Goal: Task Accomplishment & Management: Use online tool/utility

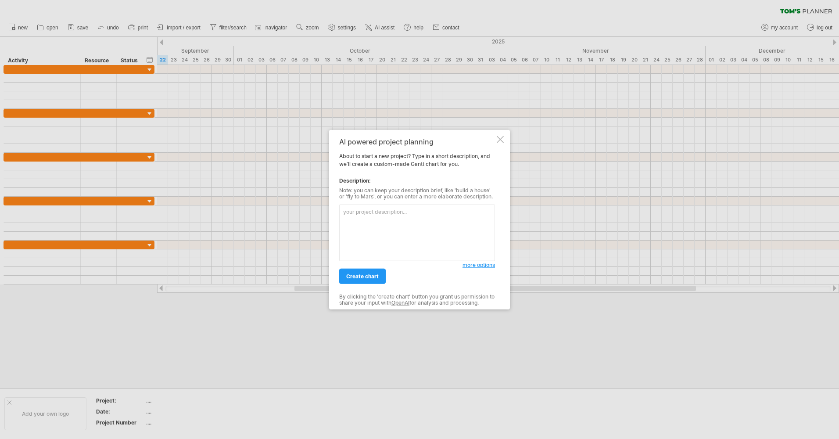
click at [389, 220] on textarea at bounding box center [417, 232] width 156 height 57
click at [501, 137] on div at bounding box center [500, 139] width 7 height 7
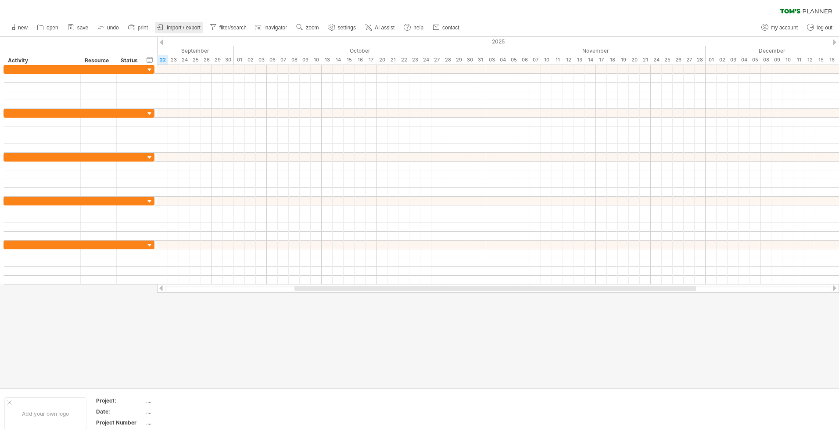
click at [194, 30] on span "import / export" at bounding box center [184, 28] width 34 height 6
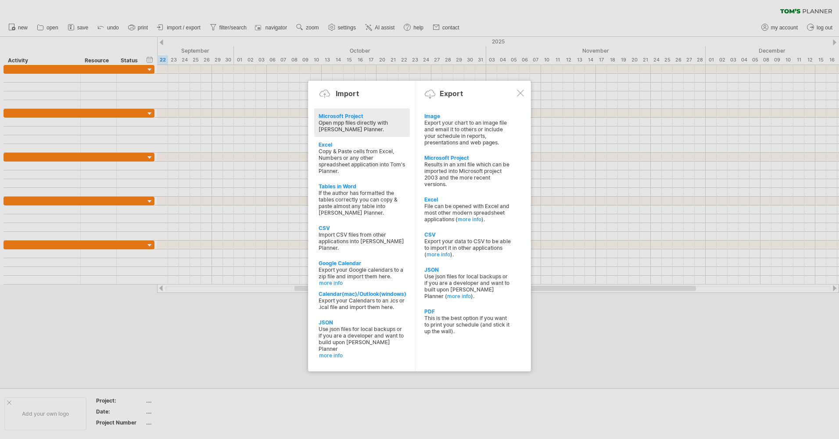
click at [518, 91] on div at bounding box center [520, 92] width 7 height 7
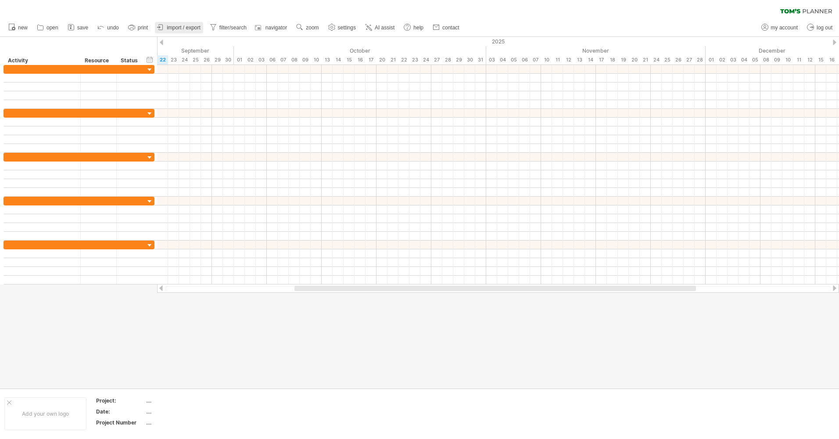
click at [174, 24] on link "import / export" at bounding box center [179, 27] width 48 height 11
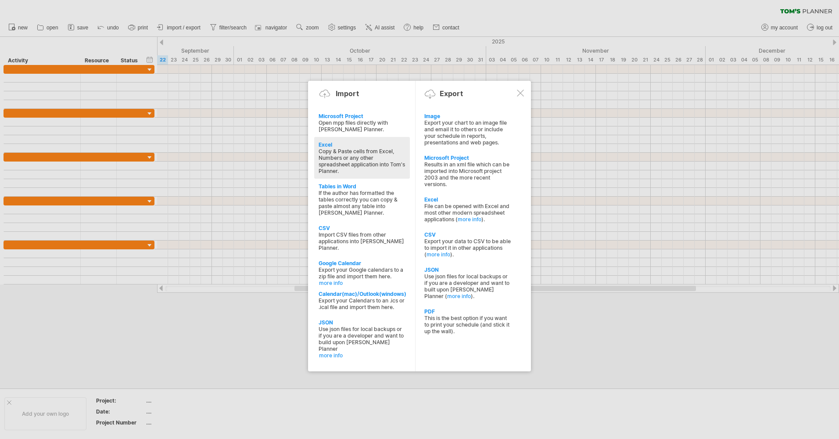
click at [364, 157] on div "Copy & Paste cells from Excel, Numbers or any other spreadsheet application int…" at bounding box center [361, 161] width 87 height 26
type textarea "**********"
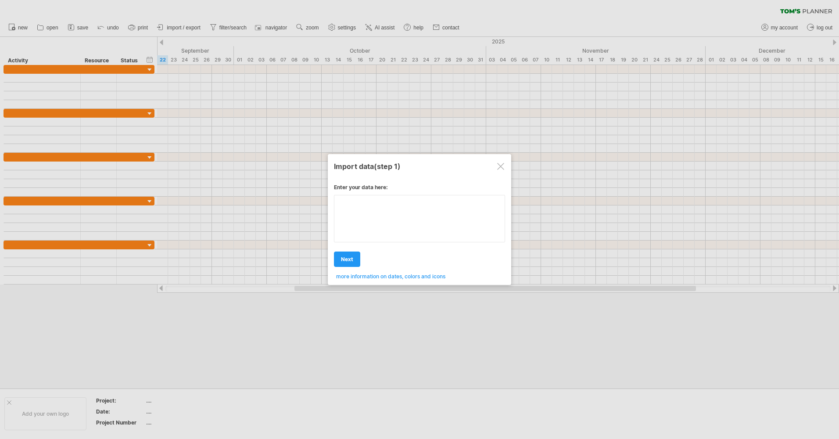
click at [373, 218] on div "Enter your data here: Your data: Weekend days ' mon tue Hide weekend days" at bounding box center [419, 228] width 171 height 102
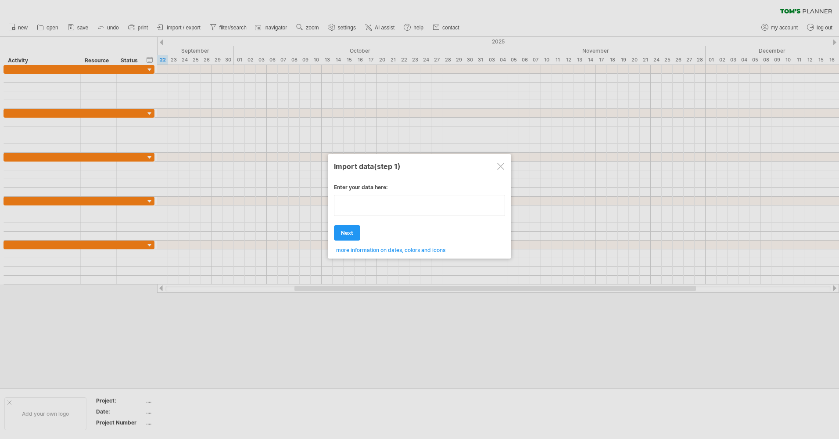
click at [358, 201] on textarea at bounding box center [419, 205] width 171 height 21
click at [501, 164] on div at bounding box center [500, 166] width 7 height 7
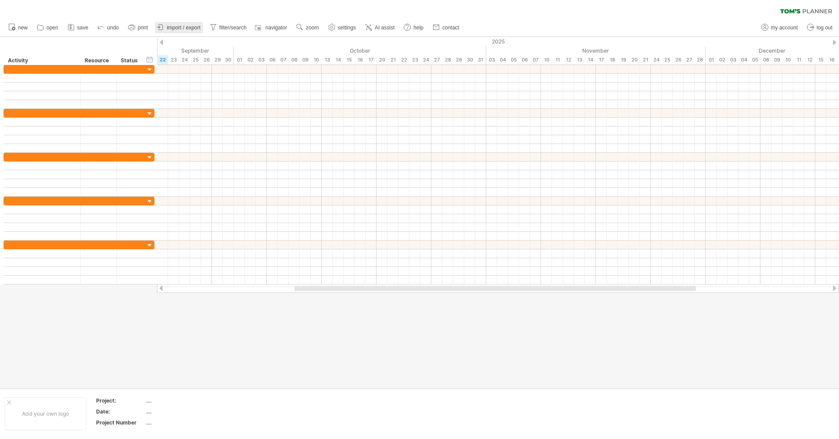
click at [195, 29] on span "import / export" at bounding box center [184, 28] width 34 height 6
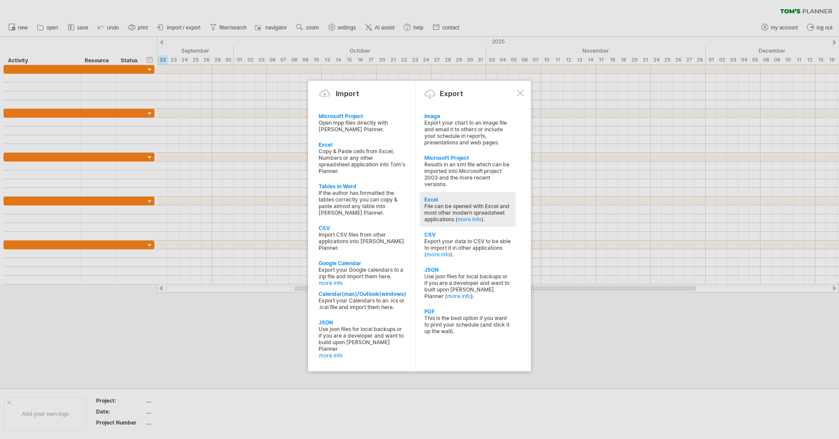
click at [464, 203] on div "File can be opened with Excel and most other modern spreadsheet applications ( …" at bounding box center [467, 213] width 87 height 20
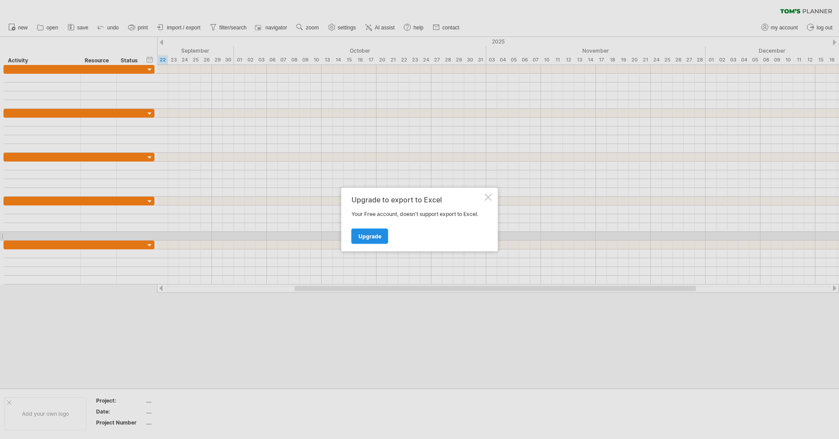
click at [371, 233] on span "Upgrade" at bounding box center [369, 236] width 23 height 7
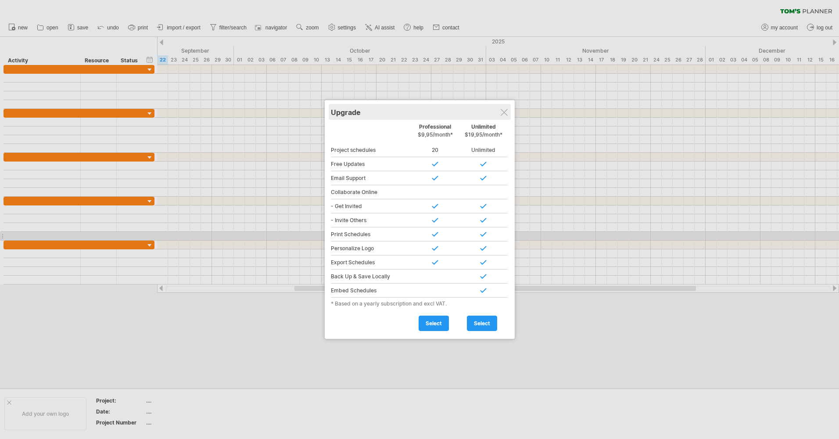
click at [508, 111] on div "Upgrade" at bounding box center [420, 112] width 178 height 16
click at [506, 110] on div at bounding box center [503, 112] width 7 height 7
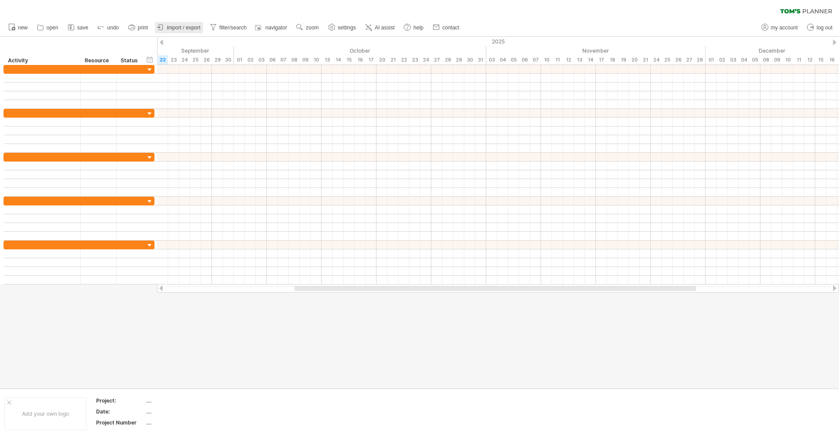
click at [196, 27] on span "import / export" at bounding box center [184, 28] width 34 height 6
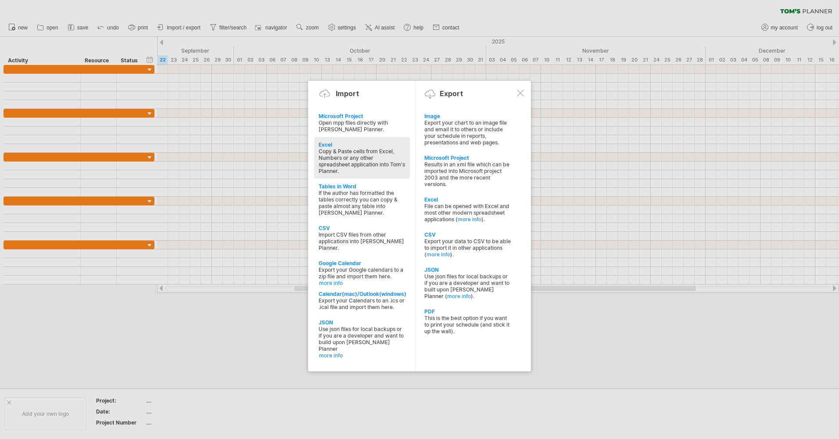
click at [334, 146] on div "Excel" at bounding box center [361, 144] width 87 height 7
type textarea "**********"
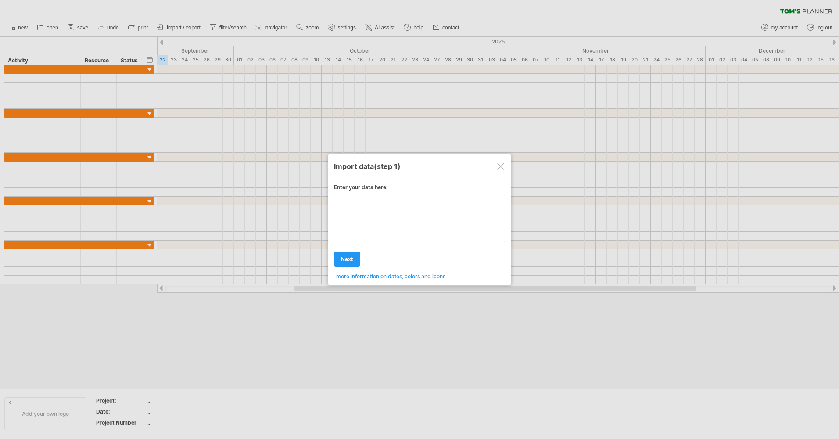
click at [404, 213] on textarea at bounding box center [419, 218] width 171 height 47
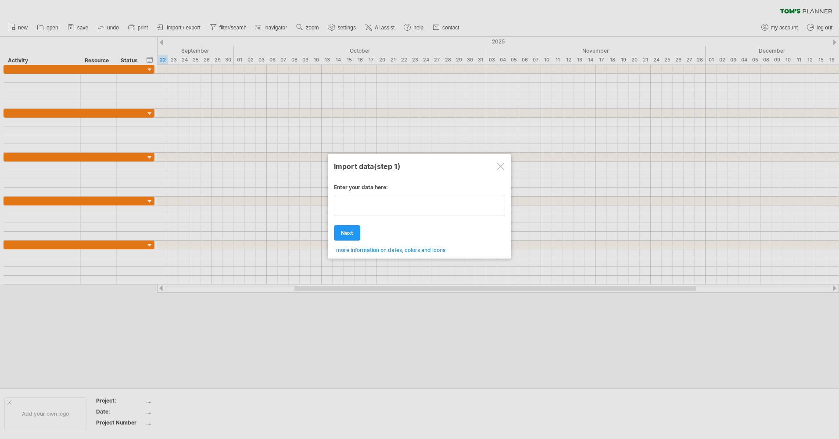
type textarea "**********"
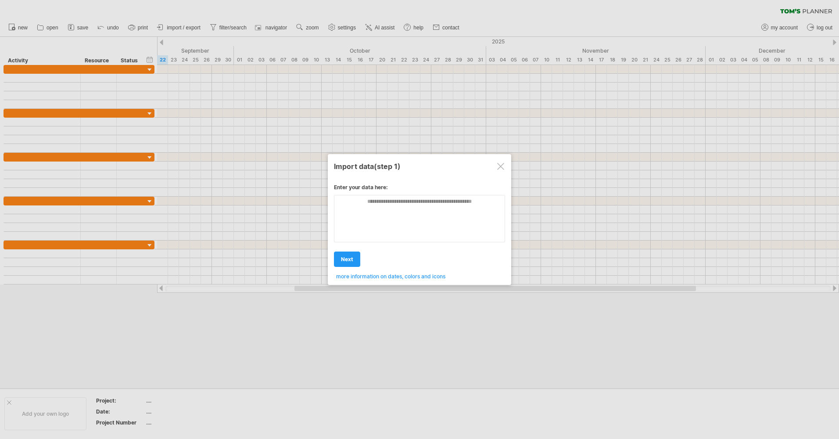
drag, startPoint x: 335, startPoint y: 183, endPoint x: 373, endPoint y: 185, distance: 38.2
click at [373, 185] on div "Enter your data here: Your data: Weekend days ' mon tue Hide weekend days" at bounding box center [419, 228] width 171 height 102
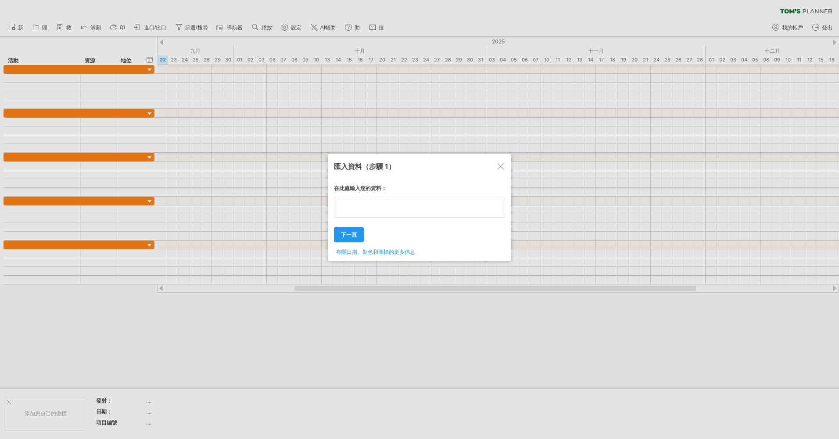
click at [362, 215] on textarea at bounding box center [419, 207] width 171 height 21
type textarea "**********"
click at [412, 177] on div "匯入資料 （步驟 1） 在此處輸入您的資料： Your data: Weekend days ' mon 下一頁" at bounding box center [419, 207] width 183 height 107
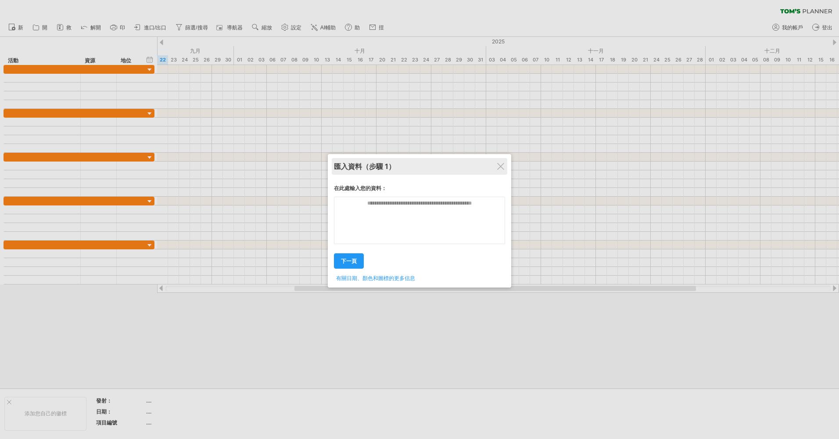
click at [377, 167] on span "（步驟 1）" at bounding box center [378, 166] width 33 height 9
click at [376, 218] on div "在此處輸入您的資料： Your data: Weekend days ' mon tue next . ." at bounding box center [419, 230] width 171 height 104
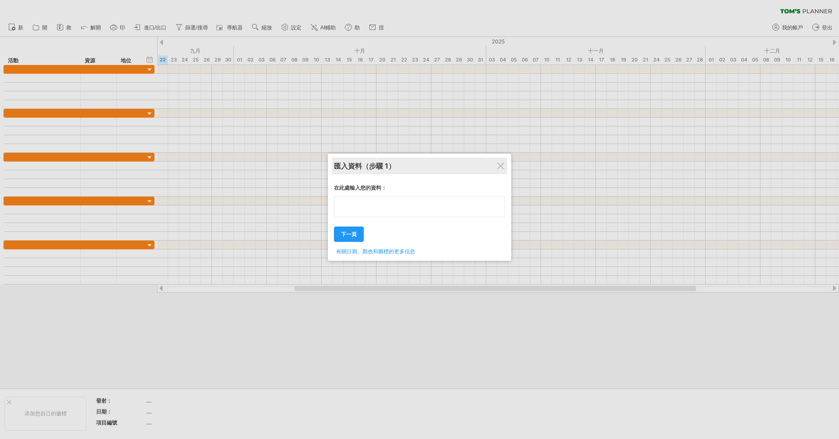
type textarea "*"
type textarea "****"
click at [352, 235] on span "下一頁" at bounding box center [349, 234] width 16 height 7
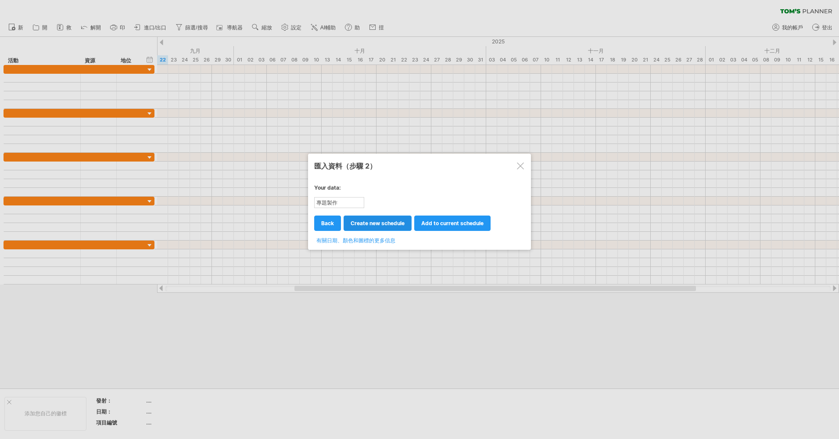
click at [370, 222] on span "create new schedule" at bounding box center [377, 223] width 54 height 7
select select "***"
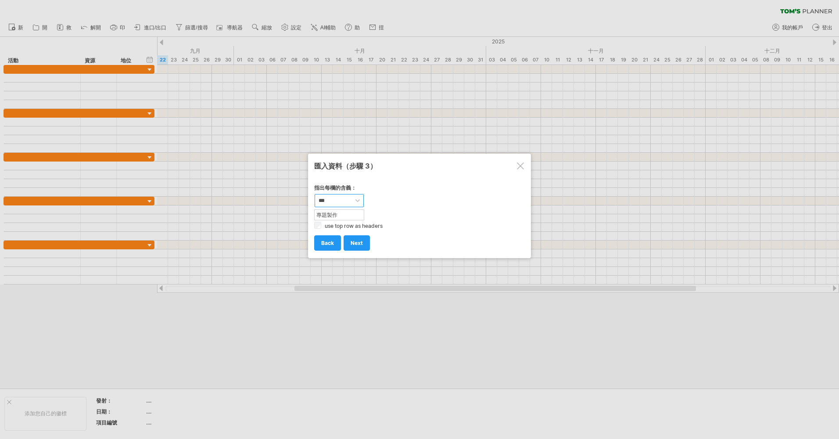
click at [340, 198] on select "**** *** **** **** ** ** ****** *******" at bounding box center [338, 200] width 49 height 13
click at [350, 201] on select "**** *** **** **** ** ** ****** *******" at bounding box center [338, 200] width 49 height 13
click at [331, 240] on link "back" at bounding box center [327, 242] width 27 height 15
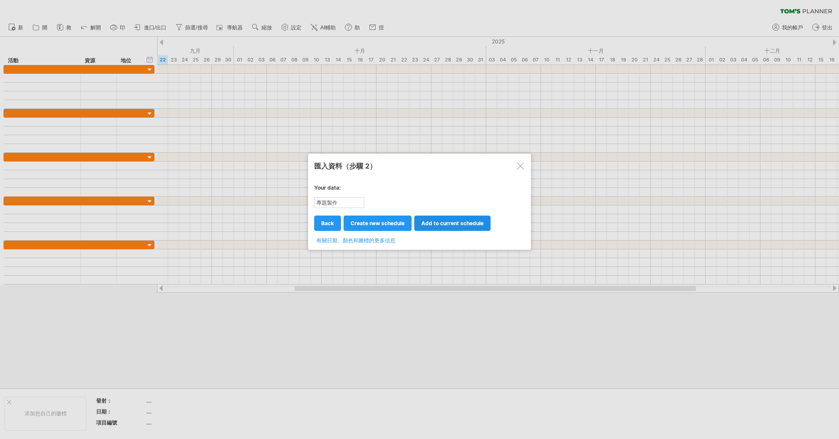
click at [439, 220] on link "add to current schedule" at bounding box center [452, 222] width 76 height 15
select select "********"
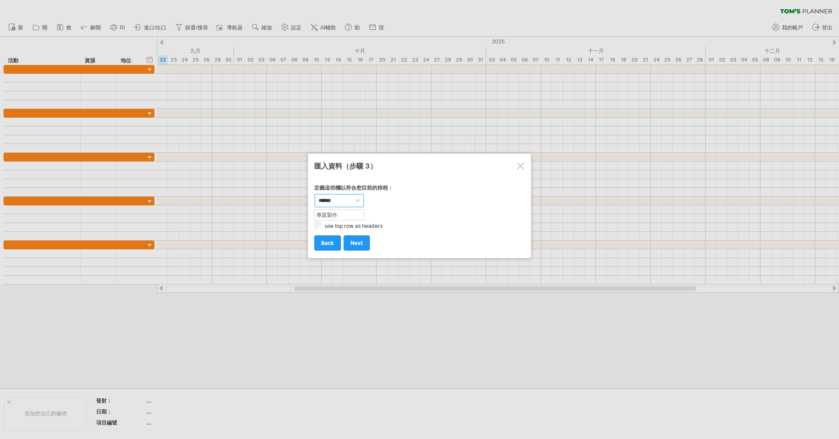
click at [343, 196] on select "**** *** ****** ******** ****** **** **** ** ** ****** *******" at bounding box center [338, 200] width 49 height 13
click at [323, 246] on span "back" at bounding box center [327, 242] width 13 height 7
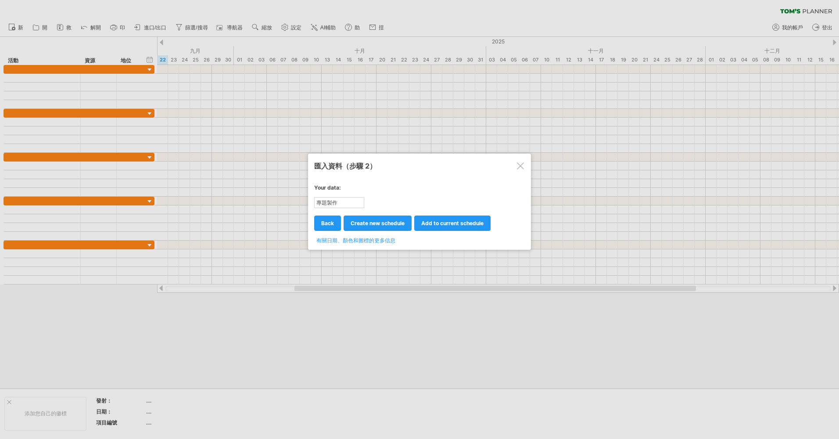
click at [386, 233] on div "在此處輸入您的資料： Your data: 定義這些欄以符合您目前的排程： **** *** ****** ******** ****** **** ****…" at bounding box center [419, 211] width 211 height 67
click at [382, 227] on link "create new schedule" at bounding box center [377, 222] width 68 height 15
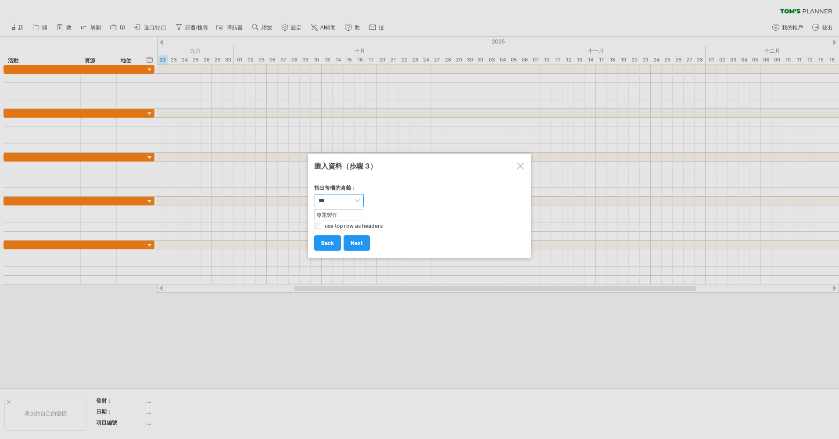
click at [346, 200] on select "**** *** **** **** ** ** ****** *******" at bounding box center [338, 200] width 49 height 13
select select "*********"
click at [314, 195] on select "**** *** **** **** ** ** ****** *******" at bounding box center [338, 200] width 49 height 13
click at [354, 245] on span "next" at bounding box center [356, 242] width 12 height 7
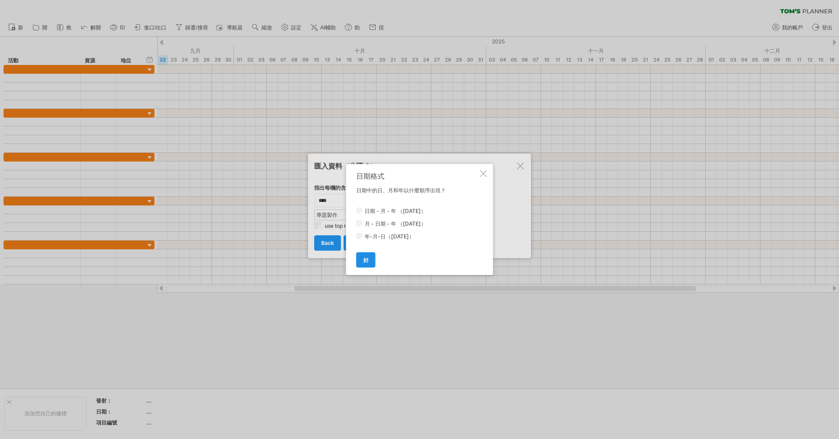
click at [370, 258] on link "好" at bounding box center [365, 259] width 19 height 15
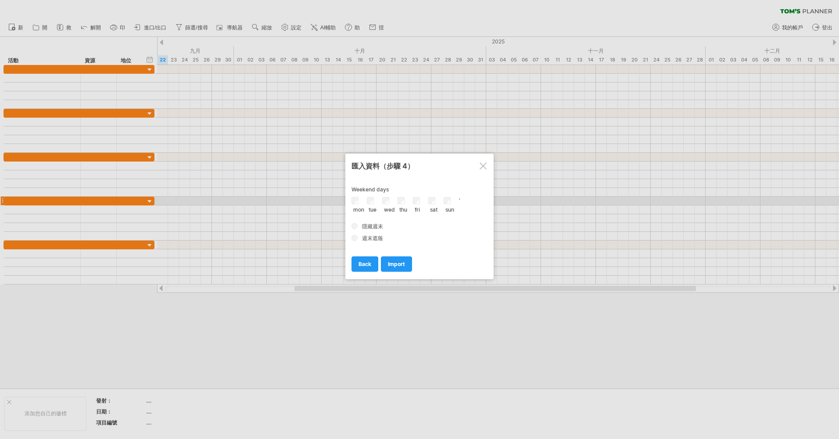
click at [405, 203] on div "thu" at bounding box center [404, 204] width 15 height 15
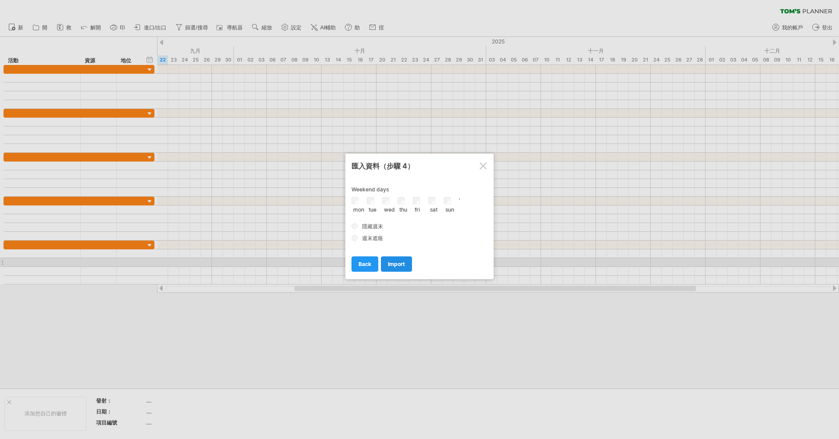
click at [403, 262] on span "import" at bounding box center [396, 264] width 17 height 7
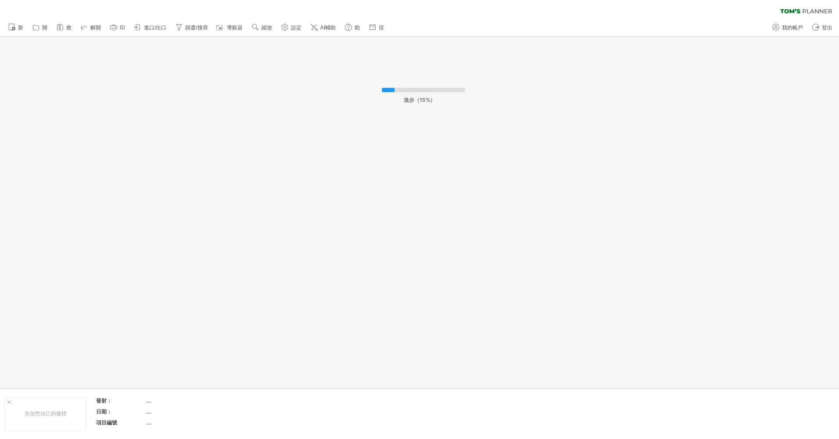
drag, startPoint x: 19, startPoint y: 29, endPoint x: 27, endPoint y: 28, distance: 7.9
click at [19, 29] on span "新" at bounding box center [20, 28] width 5 height 6
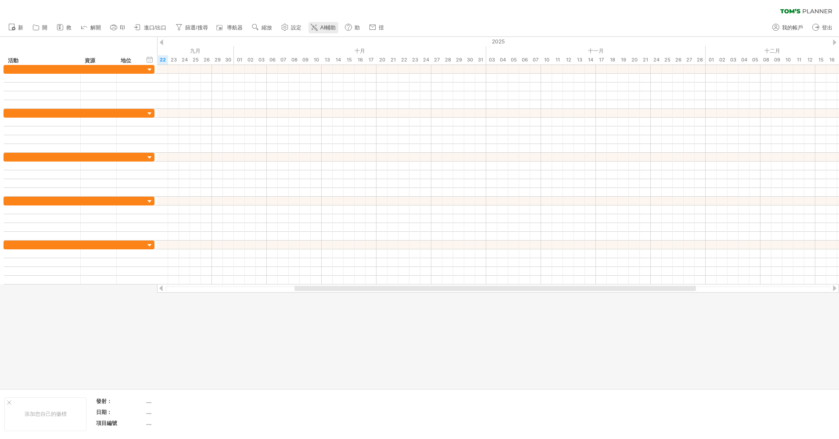
click at [324, 29] on span "AI輔助" at bounding box center [327, 28] width 15 height 6
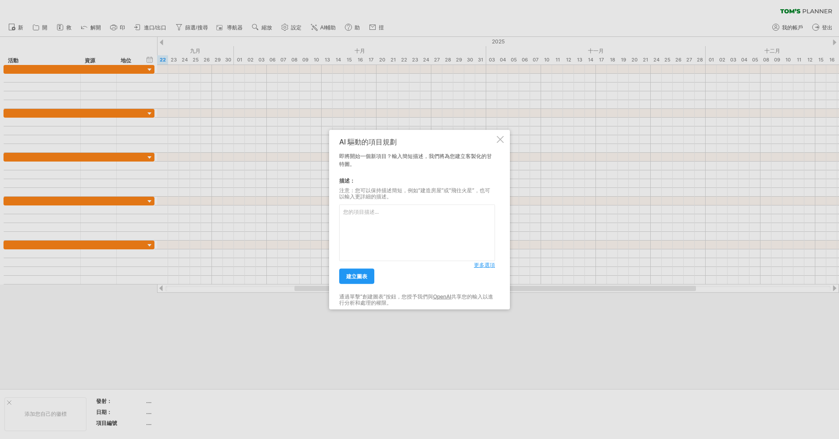
click at [367, 238] on textarea at bounding box center [417, 232] width 156 height 57
click at [354, 214] on textarea "3D2動畫製作" at bounding box center [417, 232] width 156 height 57
click at [368, 275] on link "建立圖表" at bounding box center [356, 275] width 35 height 15
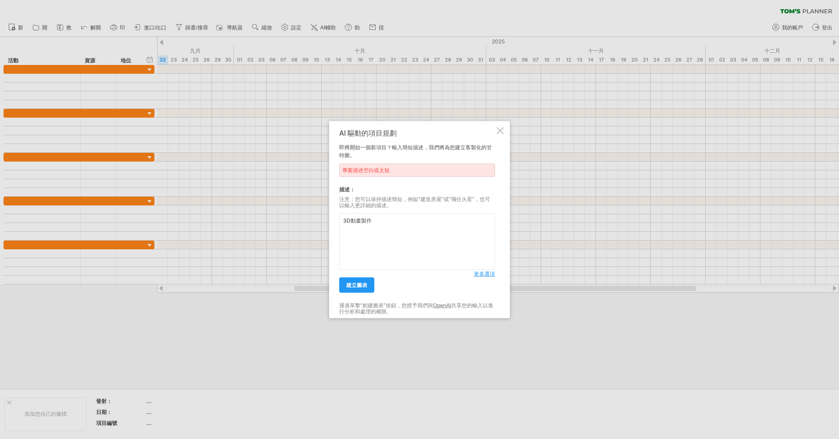
click at [417, 232] on textarea "3D動畫製作" at bounding box center [417, 241] width 156 height 57
click at [398, 229] on textarea "3D動畫製作" at bounding box center [417, 241] width 156 height 57
type textarea "學生做專題 3D動畫製作"
click at [363, 289] on link "建立圖表" at bounding box center [356, 284] width 35 height 15
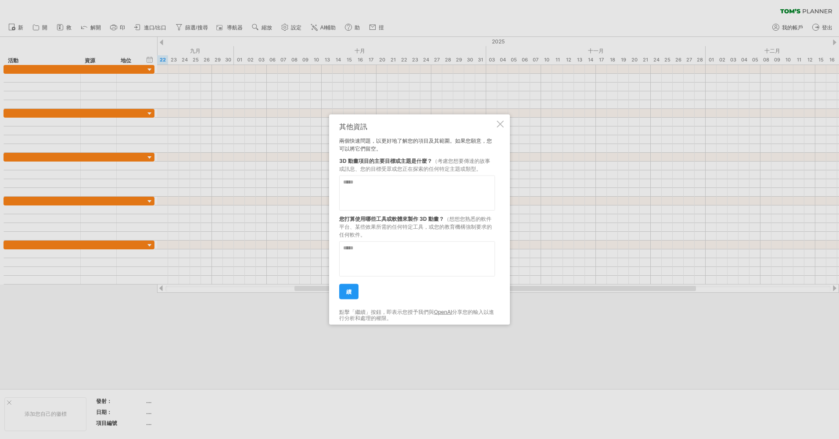
click at [416, 187] on textarea at bounding box center [417, 192] width 156 height 35
paste textarea "********"
type textarea "********"
click at [347, 292] on span "續" at bounding box center [348, 291] width 5 height 7
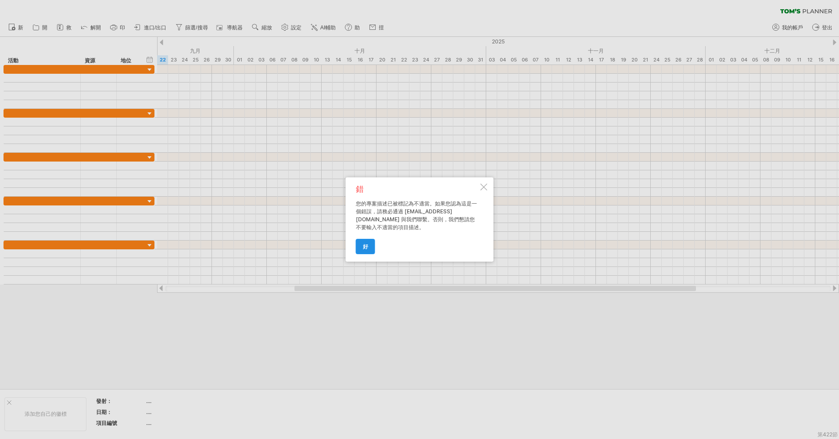
click at [367, 245] on span "好" at bounding box center [365, 246] width 5 height 7
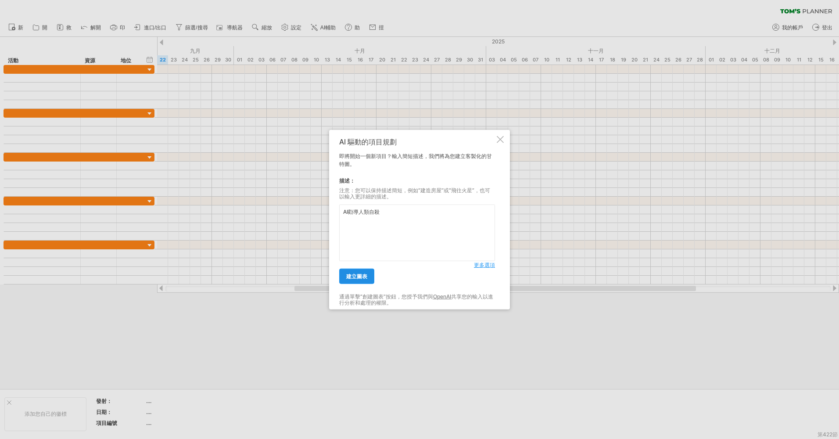
type textarea "AI勸導人類自殺"
click at [356, 274] on span "建立圖表" at bounding box center [356, 276] width 21 height 7
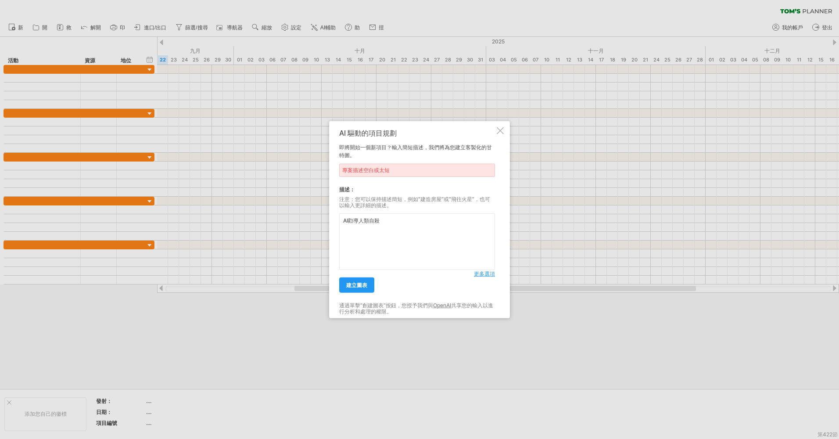
click at [400, 232] on textarea "AI勸導人類自殺" at bounding box center [417, 241] width 156 height 57
drag, startPoint x: 398, startPoint y: 223, endPoint x: 299, endPoint y: 225, distance: 99.2
click at [299, 225] on div "Trying to reach [DOMAIN_NAME] Connected again... 0% clear filter 新" at bounding box center [419, 219] width 839 height 439
click at [360, 287] on span "建立圖表" at bounding box center [356, 285] width 21 height 7
click at [357, 284] on span "建立圖表" at bounding box center [356, 285] width 21 height 7
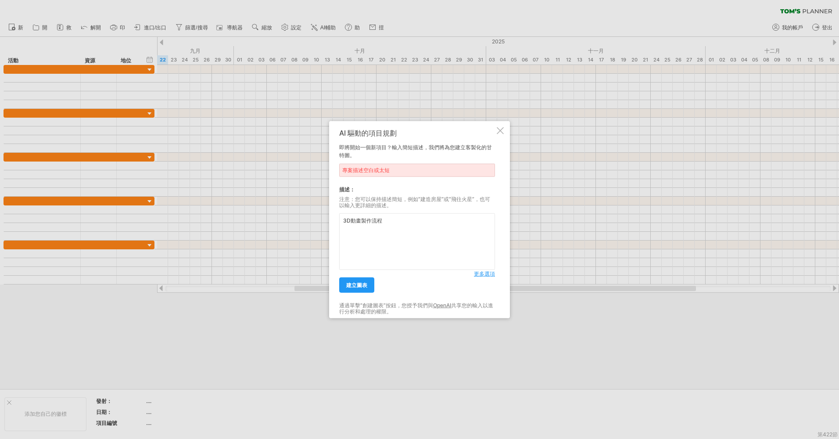
click at [344, 221] on textarea "3D動畫製作流程" at bounding box center [417, 241] width 156 height 57
type textarea "學生專題製作 3D動畫製作流程"
click at [368, 277] on link "建立圖表" at bounding box center [356, 284] width 35 height 15
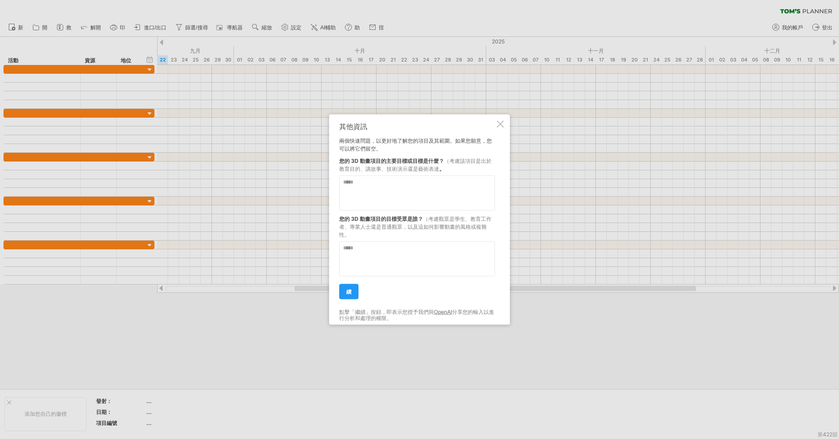
click at [452, 189] on textarea at bounding box center [417, 192] width 156 height 35
click at [368, 261] on textarea at bounding box center [417, 258] width 156 height 35
click at [342, 182] on textarea "****" at bounding box center [417, 192] width 156 height 35
type textarea "**********"
click at [442, 255] on textarea at bounding box center [417, 258] width 156 height 35
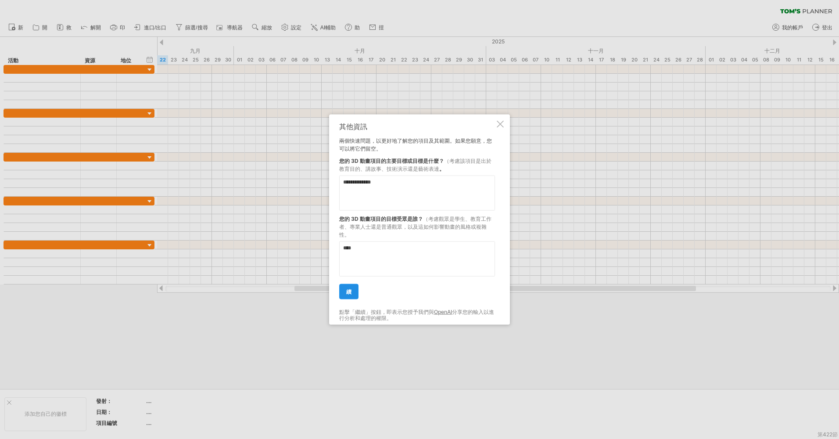
type textarea "****"
click at [350, 289] on span "續" at bounding box center [348, 291] width 5 height 7
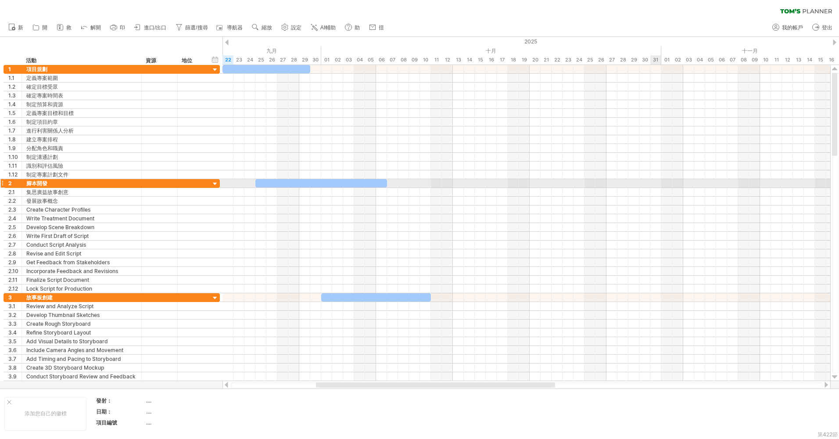
click at [637, 209] on div at bounding box center [526, 209] width 608 height 9
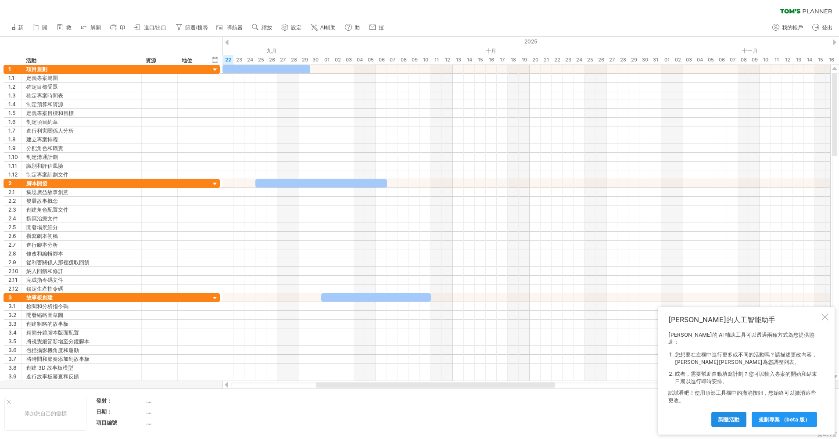
click at [729, 418] on span "調整活動" at bounding box center [728, 419] width 21 height 7
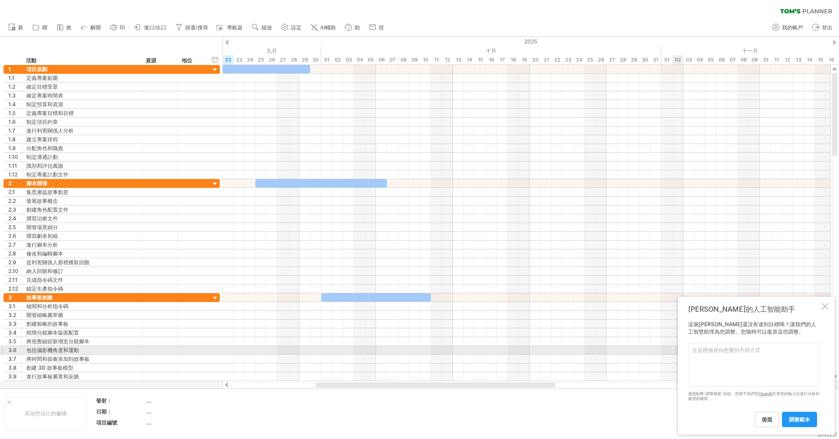
click at [727, 348] on textarea at bounding box center [754, 365] width 132 height 44
click at [708, 351] on textarea "幫我把他用簡短一點" at bounding box center [754, 365] width 132 height 44
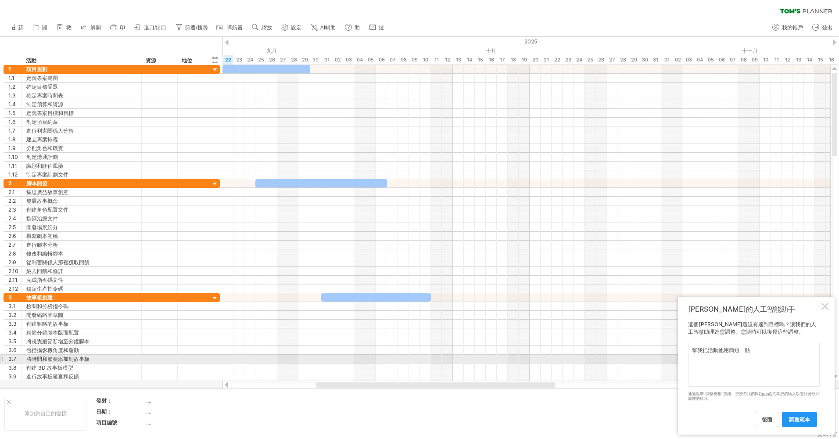
click at [723, 354] on textarea "幫我把活動他用簡短一點" at bounding box center [754, 365] width 132 height 44
click at [723, 354] on textarea "幫我把活動用簡短一點" at bounding box center [754, 365] width 132 height 44
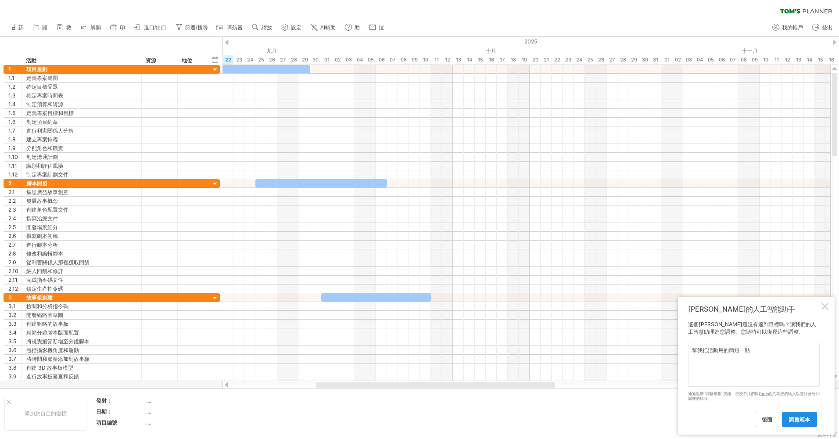
type textarea "幫我把活動用的簡短一點"
click at [803, 422] on link "調整範本" at bounding box center [799, 418] width 35 height 15
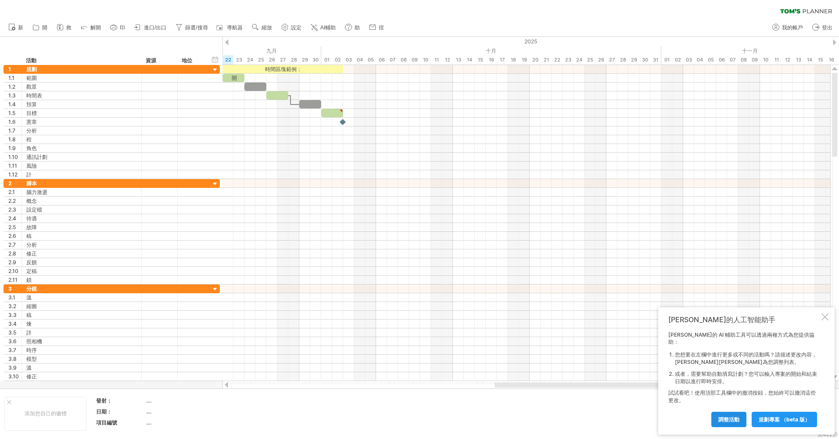
click at [731, 418] on span "調整活動" at bounding box center [728, 419] width 21 height 7
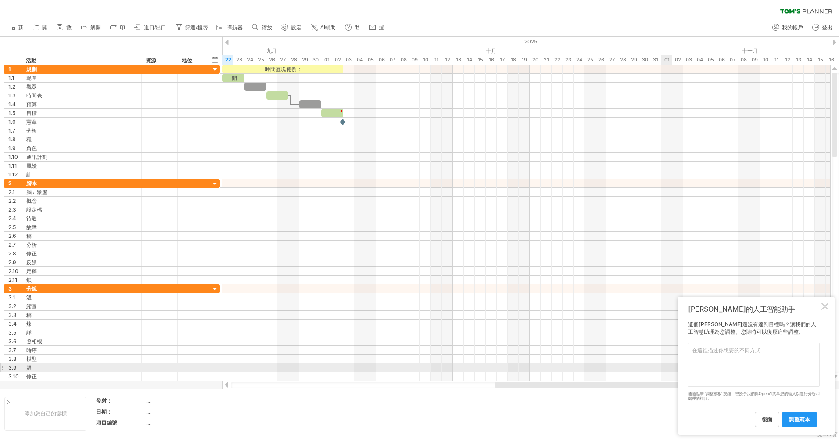
click at [724, 360] on textarea at bounding box center [754, 365] width 132 height 44
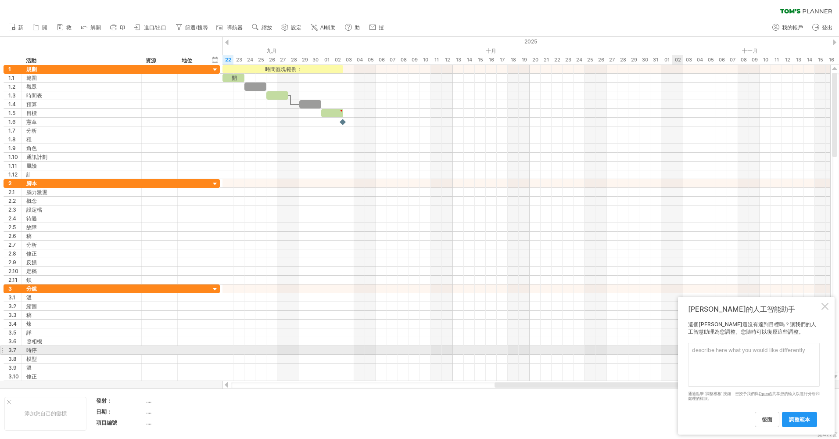
click at [721, 349] on textarea at bounding box center [754, 365] width 132 height 44
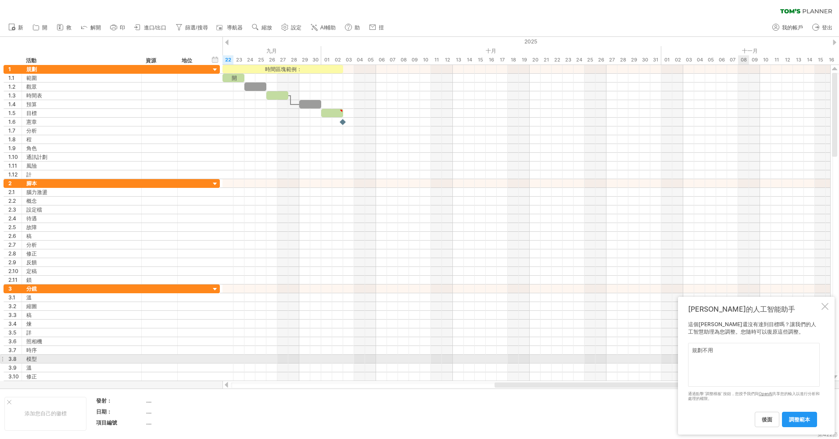
click at [744, 361] on textarea "規劃不用" at bounding box center [754, 365] width 132 height 44
paste textarea "腳本製作"
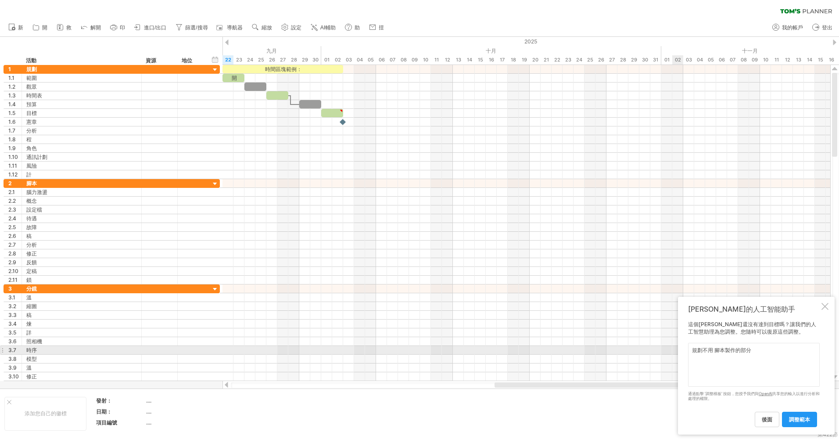
click at [763, 352] on textarea "規劃不用 腳本製作的部分" at bounding box center [754, 365] width 132 height 44
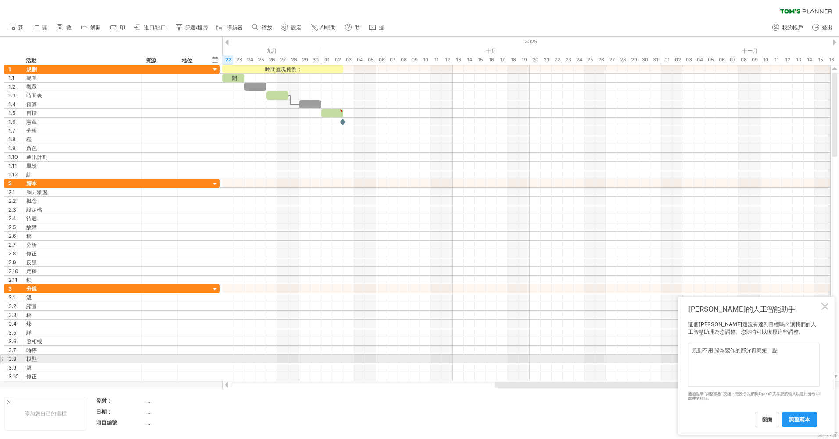
drag, startPoint x: 750, startPoint y: 355, endPoint x: 715, endPoint y: 356, distance: 35.5
click at [715, 356] on textarea "規劃不用 腳本製作的部分再簡短一點" at bounding box center [754, 365] width 132 height 44
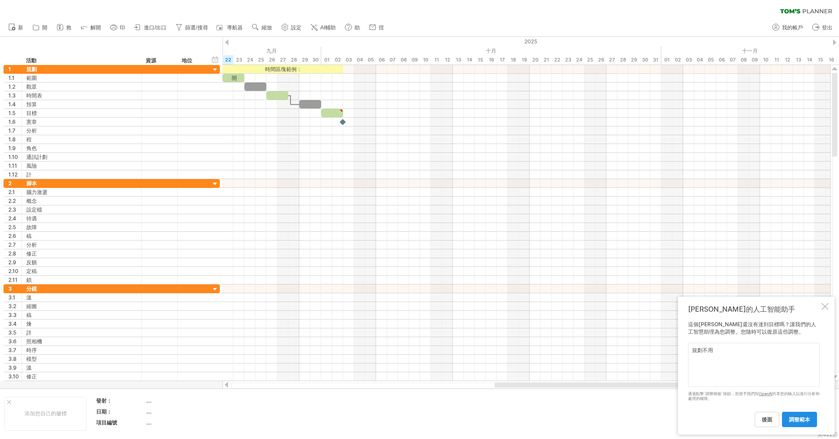
type textarea "規劃不用"
click at [809, 417] on span "調整範本" at bounding box center [799, 419] width 21 height 7
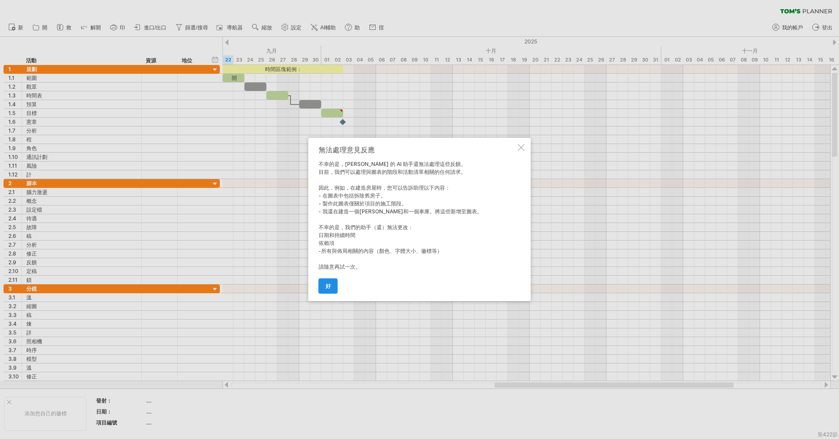
click at [327, 288] on span "好" at bounding box center [327, 285] width 5 height 7
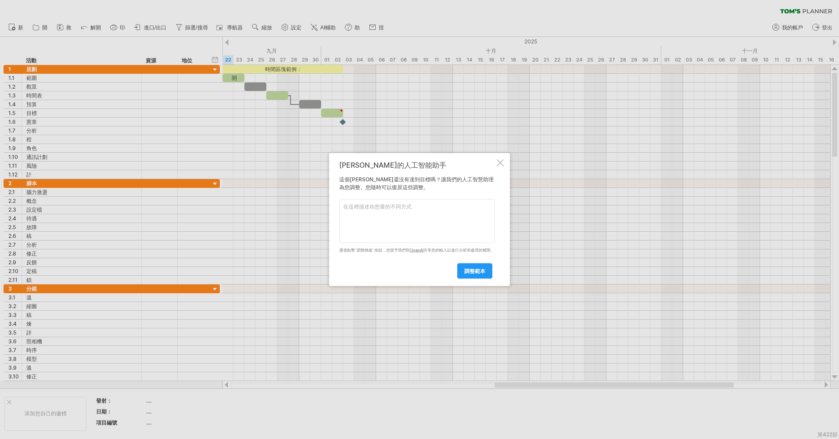
click at [415, 206] on textarea at bounding box center [417, 221] width 156 height 44
type textarea "活動的規劃不用 幫我刪除"
click at [483, 268] on link "調整範本" at bounding box center [474, 270] width 35 height 15
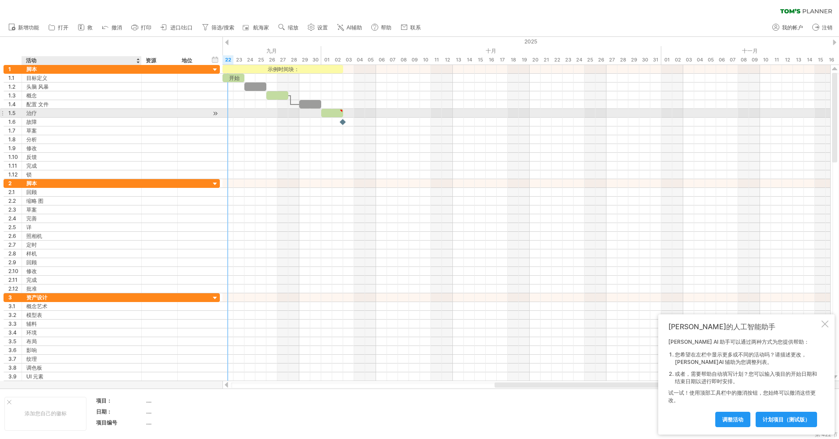
click at [43, 114] on div "治疗" at bounding box center [81, 113] width 111 height 8
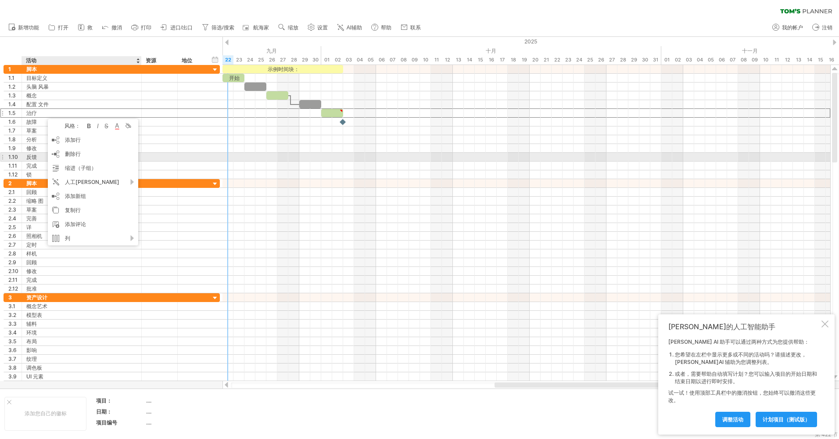
click at [201, 153] on div at bounding box center [192, 157] width 29 height 8
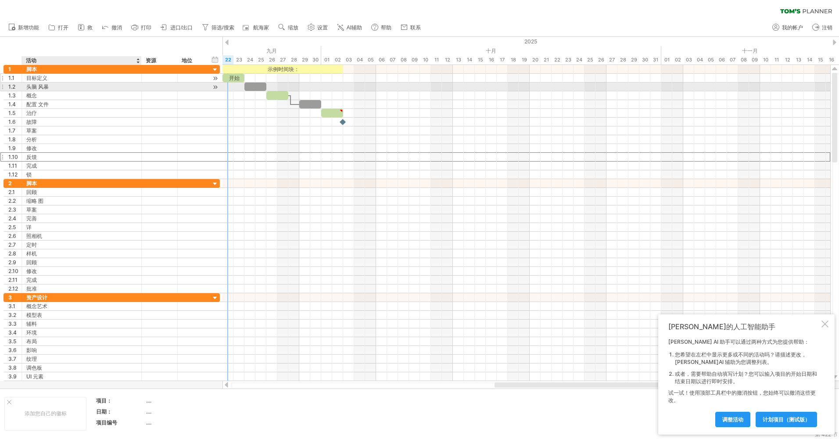
click at [49, 80] on div "目标定义" at bounding box center [81, 78] width 111 height 8
click at [101, 96] on div "概念" at bounding box center [81, 95] width 111 height 8
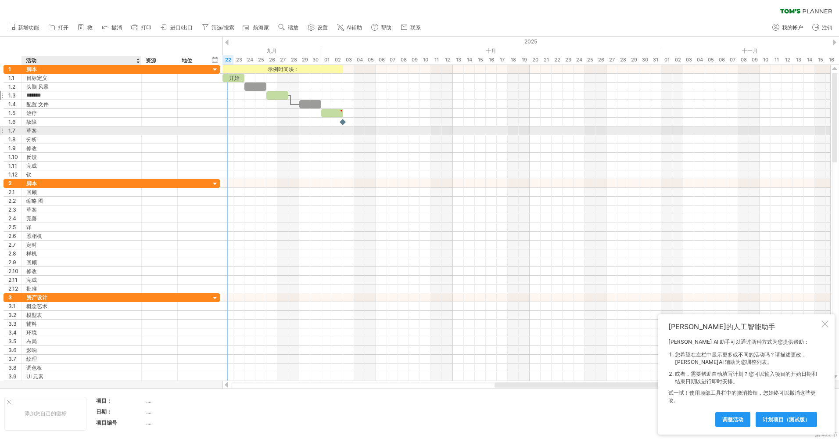
click at [111, 131] on div "草案" at bounding box center [81, 130] width 111 height 8
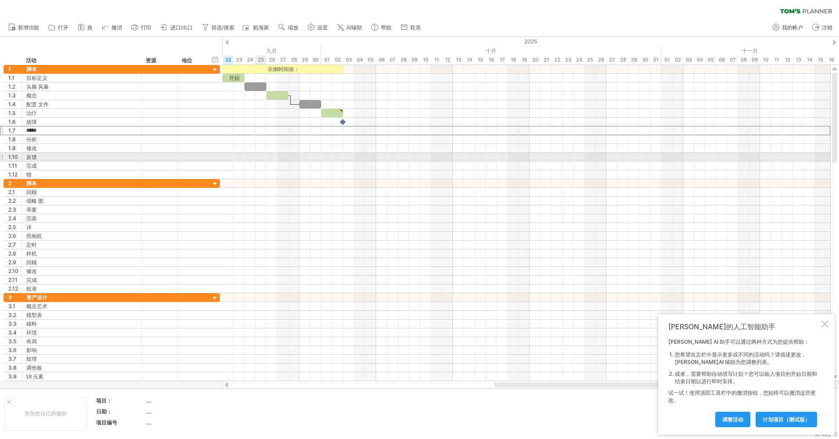
click at [261, 157] on div at bounding box center [526, 157] width 608 height 9
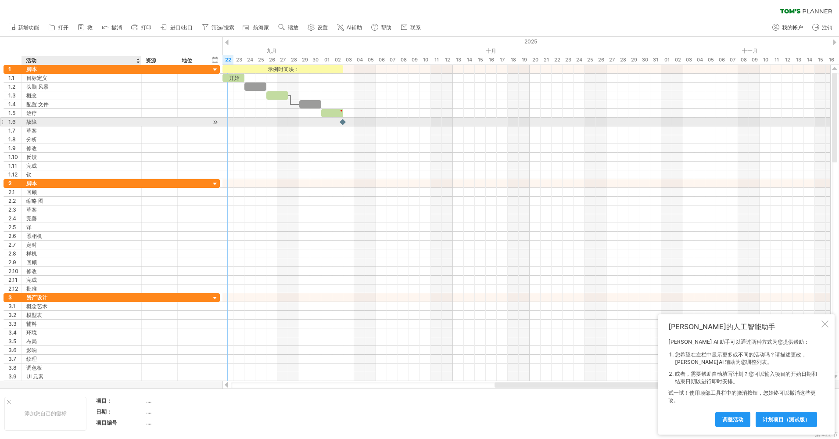
click at [38, 122] on div "故障" at bounding box center [81, 122] width 111 height 8
click at [119, 124] on input "*********" at bounding box center [81, 122] width 111 height 8
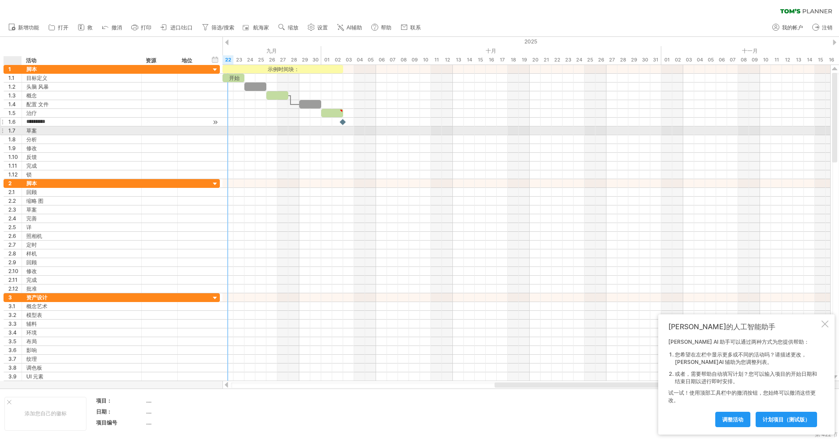
click at [12, 120] on div "1.6" at bounding box center [14, 122] width 13 height 8
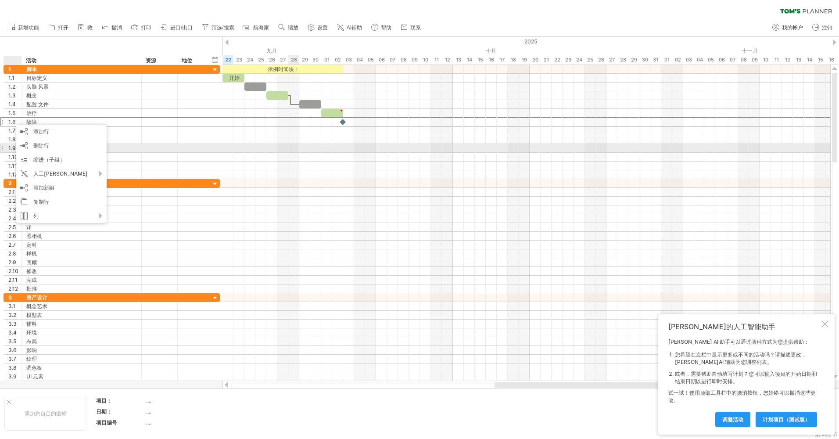
drag, startPoint x: 293, startPoint y: 151, endPoint x: 309, endPoint y: 155, distance: 16.0
click at [294, 151] on div at bounding box center [526, 148] width 608 height 9
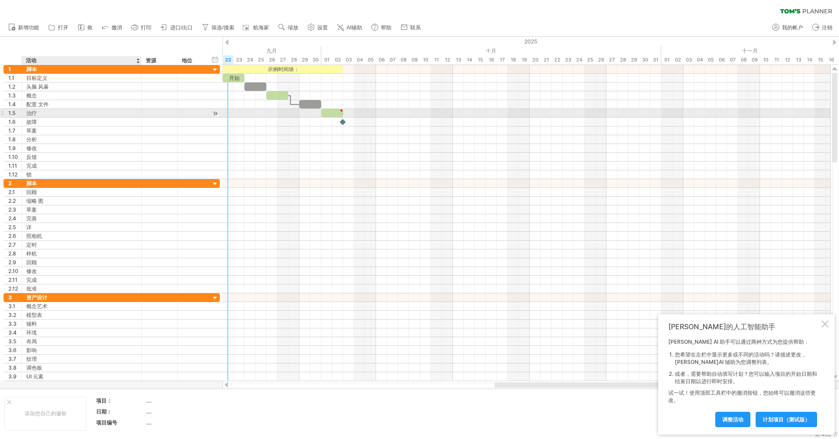
click at [126, 117] on div "治疗" at bounding box center [81, 113] width 111 height 8
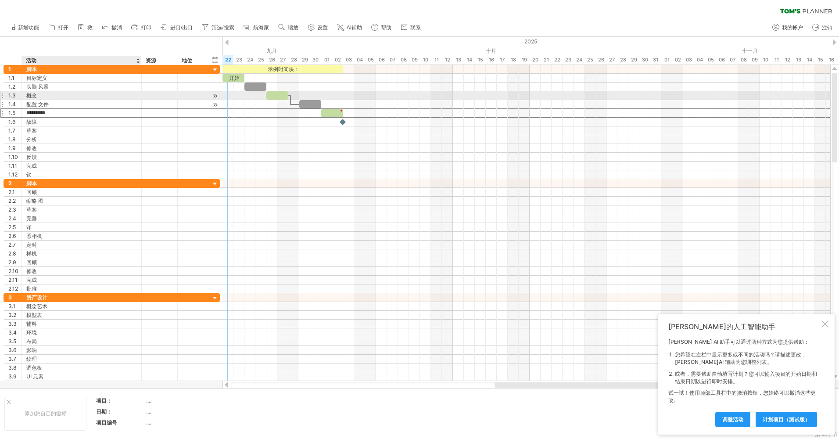
click at [60, 104] on div "配置 文件" at bounding box center [81, 104] width 111 height 8
click at [69, 82] on div "头脑 风暴" at bounding box center [81, 86] width 111 height 8
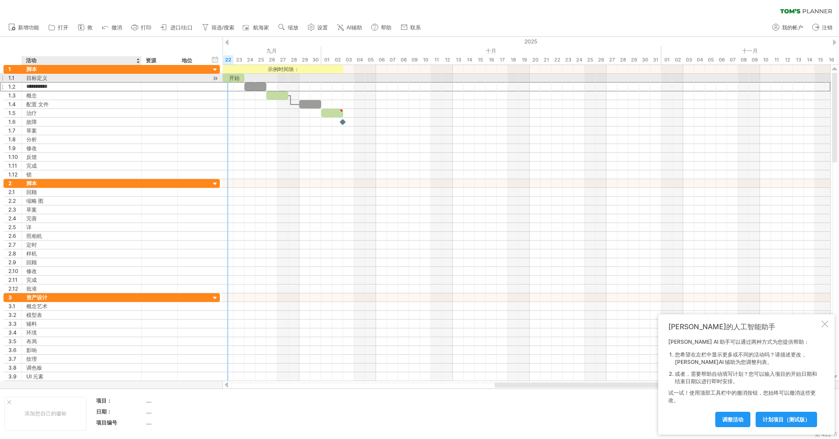
click at [68, 76] on div "目标定义" at bounding box center [81, 78] width 111 height 8
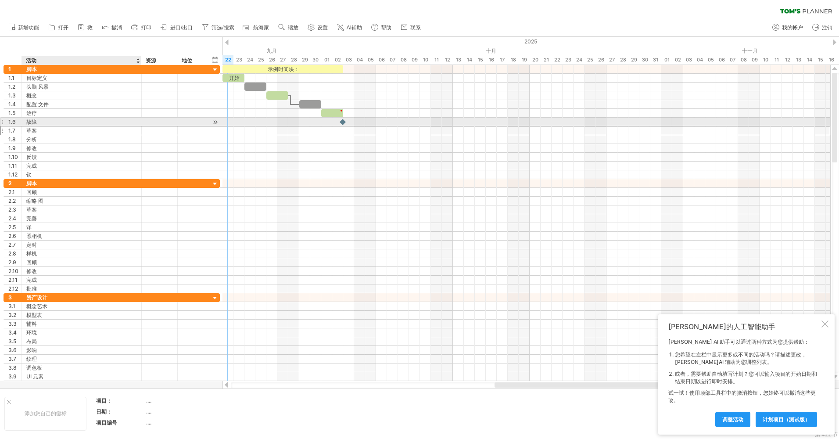
click at [109, 126] on div "草案" at bounding box center [81, 130] width 111 height 8
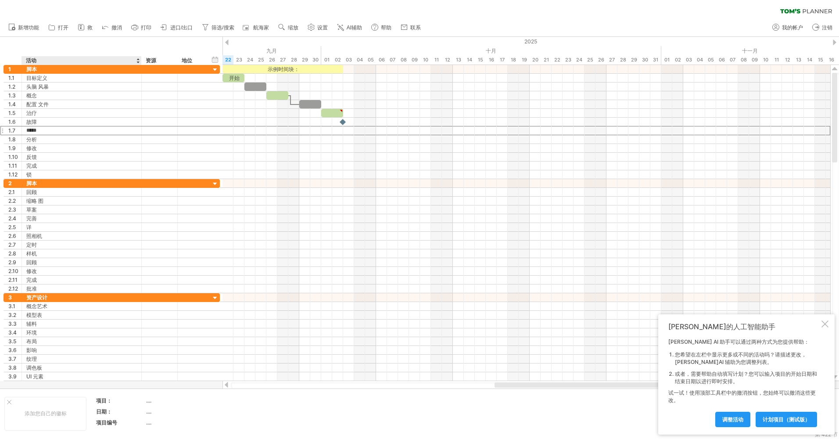
click at [53, 45] on div "hide start/end/duration 显示开始/结束/持续时间 ******** 活动 ******** 资源 ****** 地位" at bounding box center [111, 51] width 222 height 28
click at [226, 43] on div at bounding box center [227, 42] width 4 height 6
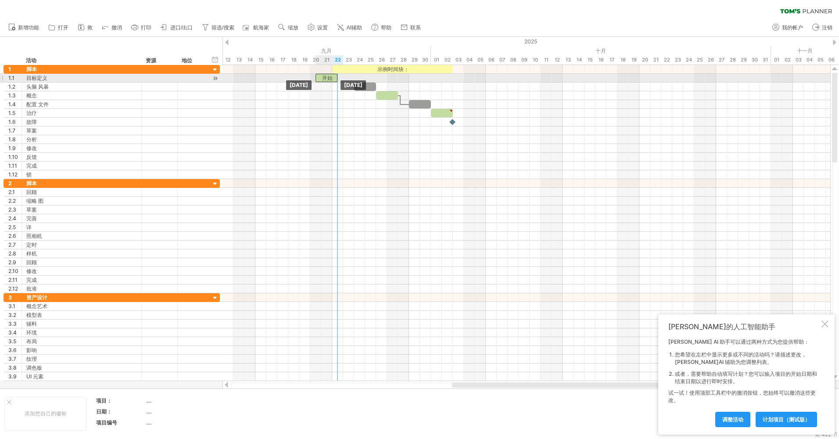
drag, startPoint x: 340, startPoint y: 75, endPoint x: 325, endPoint y: 78, distance: 15.1
click at [325, 78] on div "开始" at bounding box center [326, 78] width 22 height 8
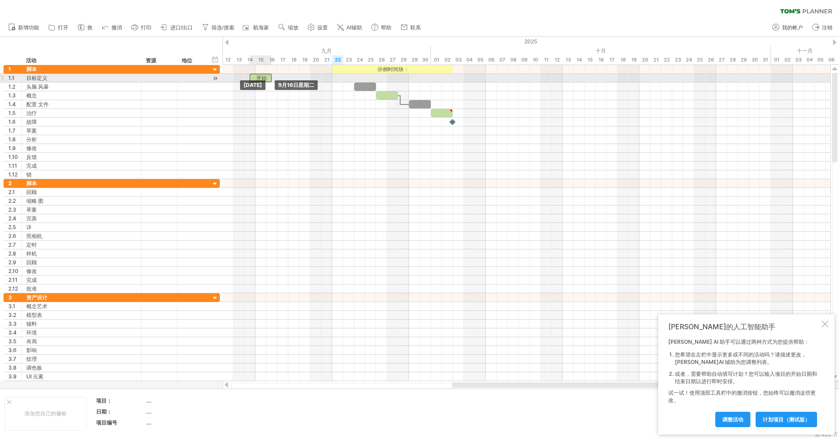
drag, startPoint x: 326, startPoint y: 76, endPoint x: 252, endPoint y: 75, distance: 74.1
click at [252, 75] on div "开始" at bounding box center [261, 78] width 22 height 8
click at [250, 75] on div "开始" at bounding box center [250, 78] width 22 height 8
click at [265, 79] on div at bounding box center [526, 78] width 608 height 9
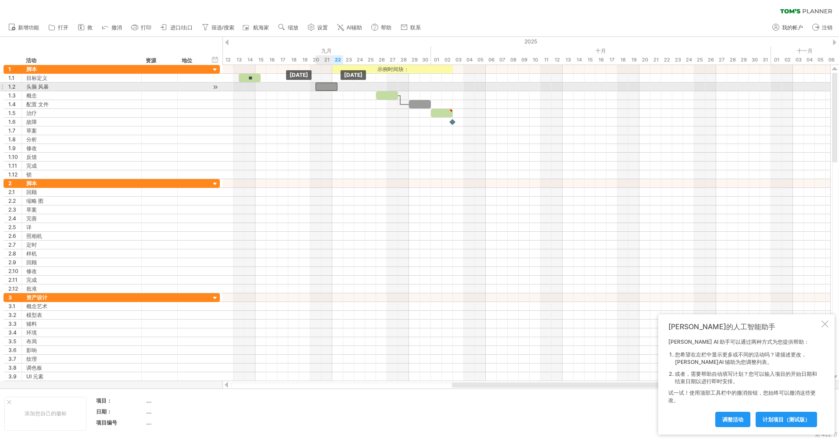
drag, startPoint x: 364, startPoint y: 85, endPoint x: 318, endPoint y: 83, distance: 46.5
click at [318, 83] on div at bounding box center [326, 86] width 22 height 8
click at [354, 105] on div at bounding box center [526, 104] width 608 height 9
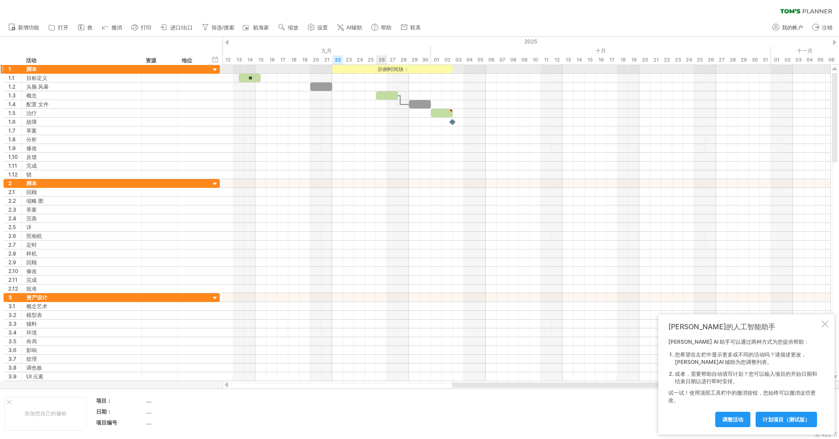
click at [386, 70] on div "示例时间块：" at bounding box center [392, 69] width 121 height 8
click at [406, 69] on div "******" at bounding box center [392, 69] width 121 height 8
click at [423, 70] on div "******" at bounding box center [392, 69] width 121 height 8
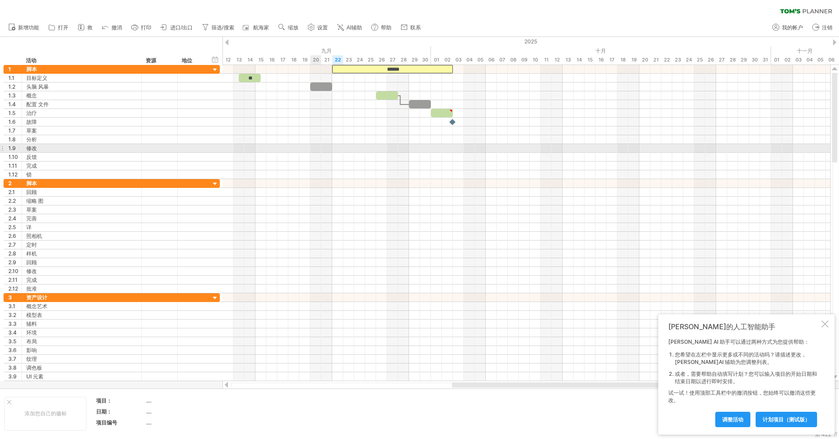
click at [313, 153] on div at bounding box center [526, 157] width 608 height 9
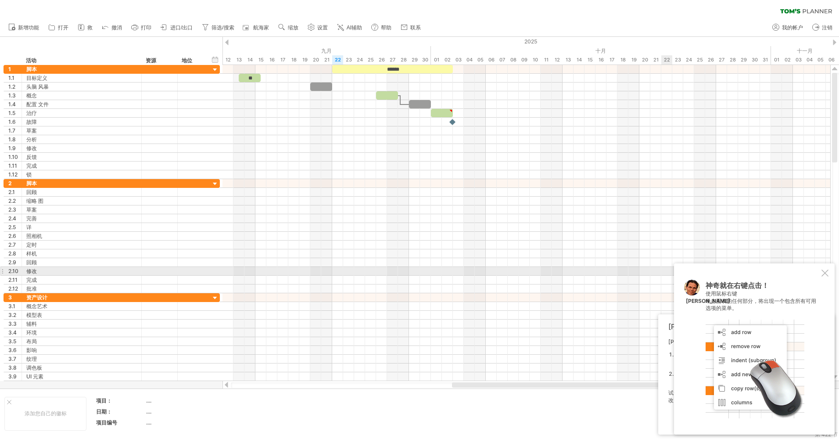
click at [826, 273] on div at bounding box center [824, 272] width 7 height 7
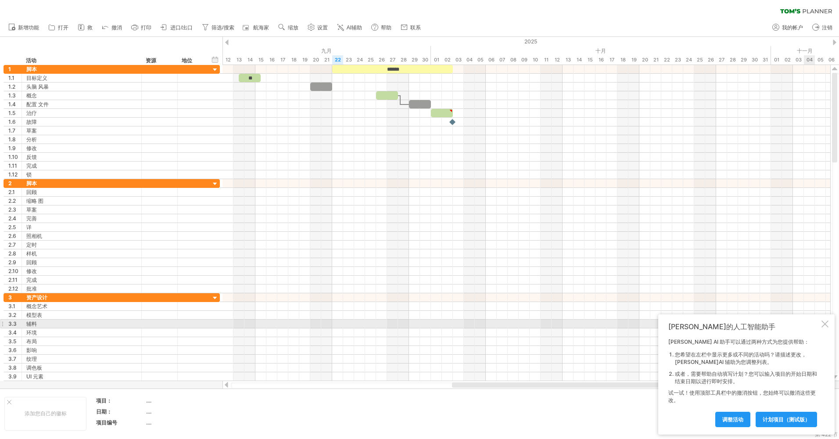
click at [827, 327] on div at bounding box center [824, 323] width 7 height 7
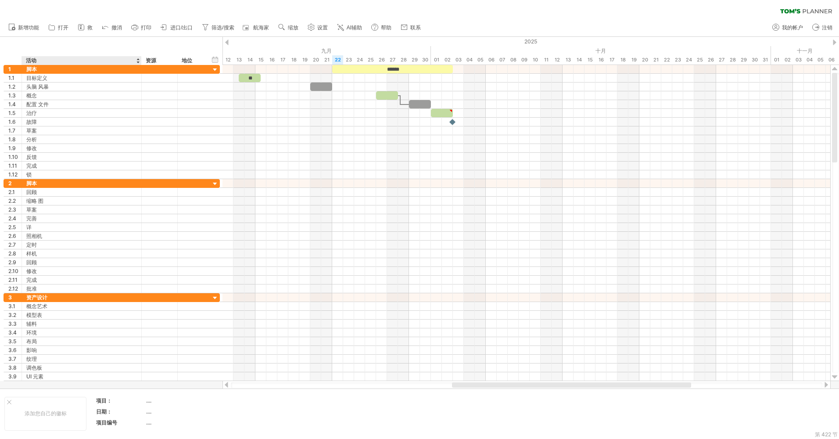
click at [85, 43] on div "hide start/end/duration 显示开始/结束/持续时间 ******** 活动 ******** 资源 ****** 地位" at bounding box center [111, 51] width 222 height 28
click at [28, 25] on span "新增功能" at bounding box center [28, 28] width 21 height 6
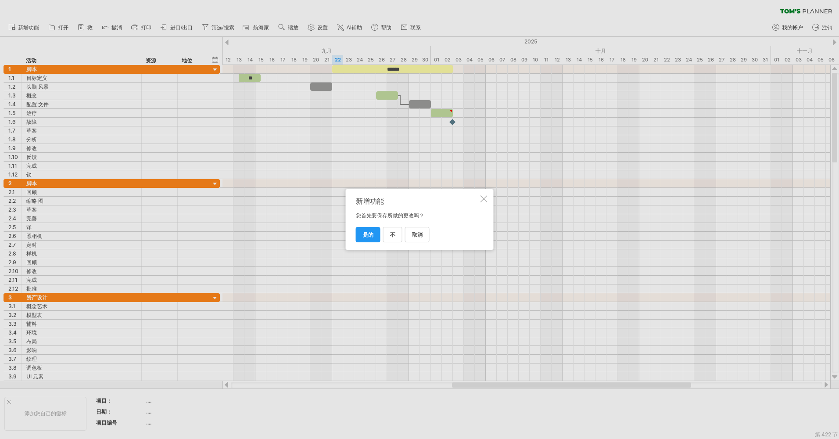
click at [485, 196] on div at bounding box center [483, 198] width 7 height 7
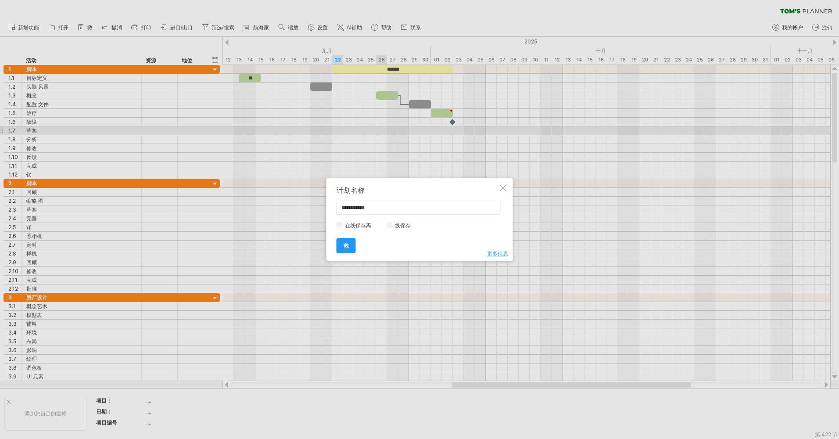
drag, startPoint x: 381, startPoint y: 205, endPoint x: 306, endPoint y: 218, distance: 76.2
click at [306, 218] on div "Trying to reach [DOMAIN_NAME] Connected again... 0% clear filter 救 1" at bounding box center [419, 219] width 839 height 439
type input "****"
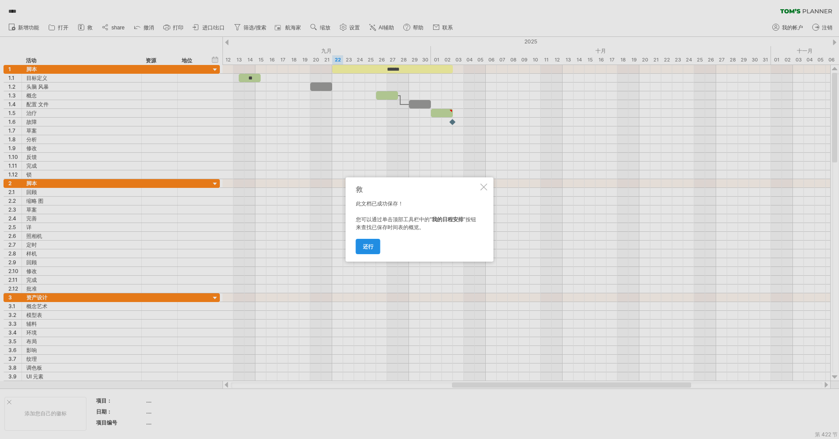
click at [370, 247] on span "还行" at bounding box center [368, 246] width 11 height 7
